Goal: Task Accomplishment & Management: Manage account settings

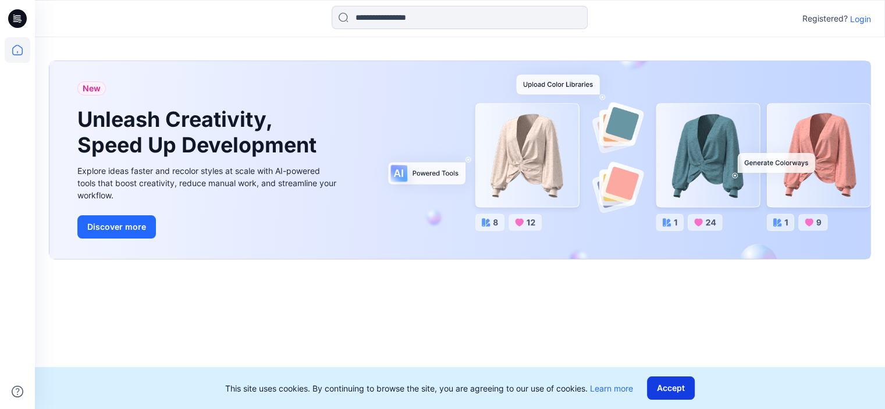
click at [672, 390] on button "Accept" at bounding box center [671, 388] width 48 height 23
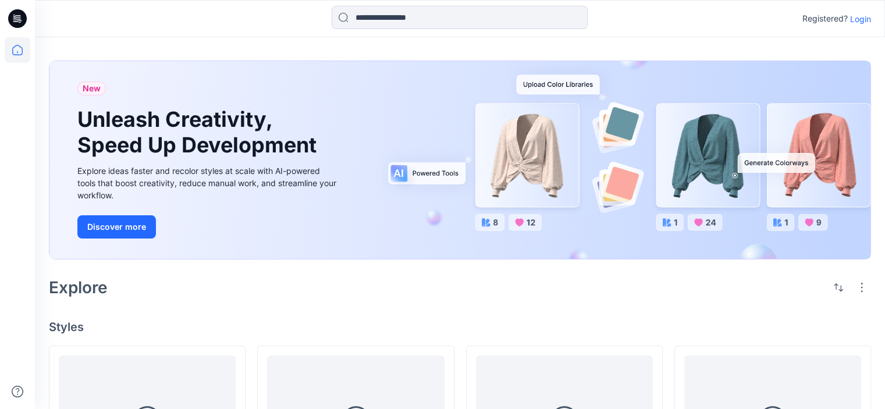
click at [864, 21] on p "Login" at bounding box center [860, 19] width 21 height 12
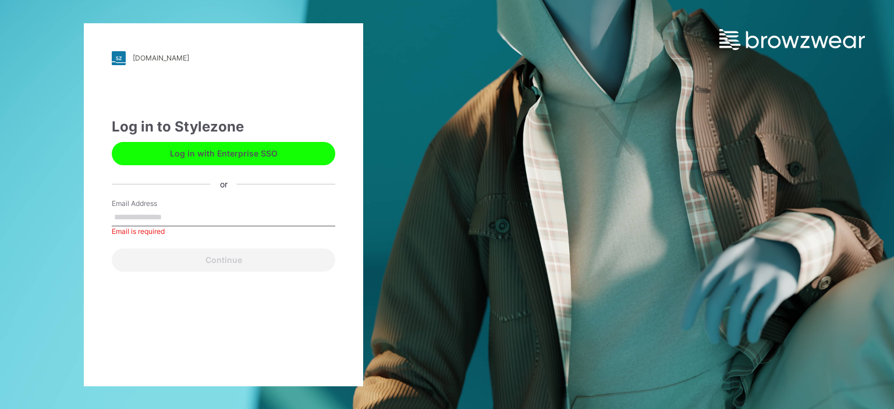
type input "**********"
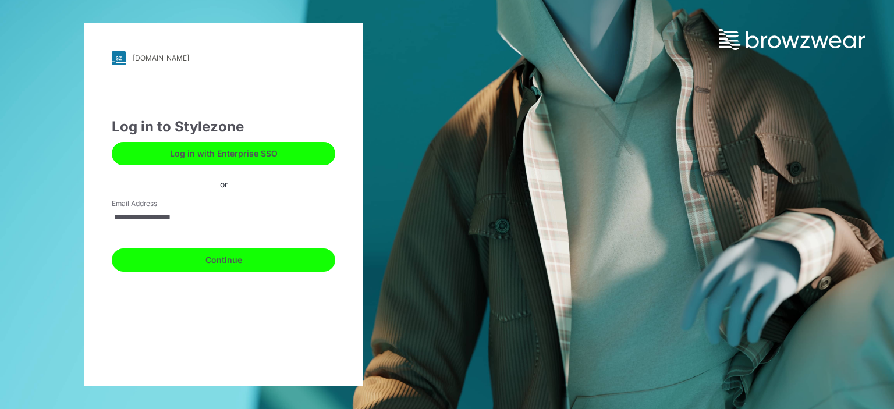
click at [244, 258] on button "Continue" at bounding box center [223, 260] width 223 height 23
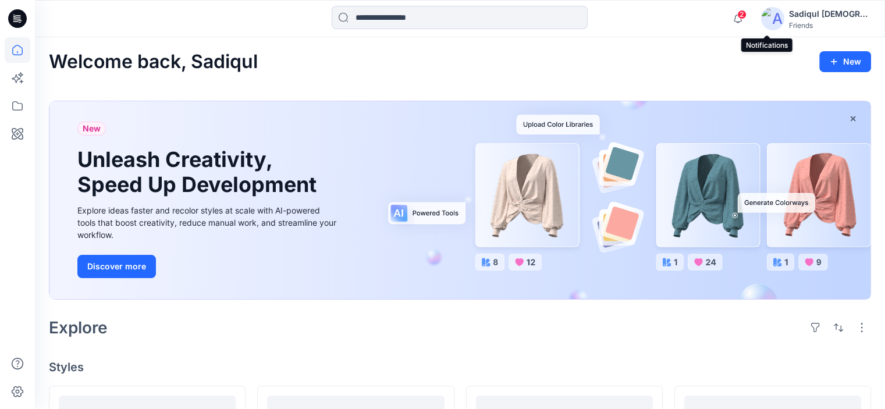
click at [747, 16] on span "2" at bounding box center [741, 14] width 9 height 9
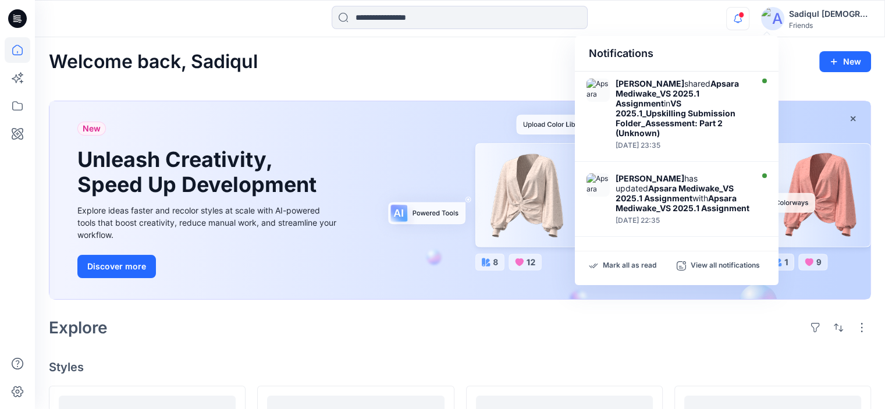
click at [461, 62] on div "Welcome back, Sadiqul New" at bounding box center [460, 62] width 822 height 22
